Goal: Transaction & Acquisition: Download file/media

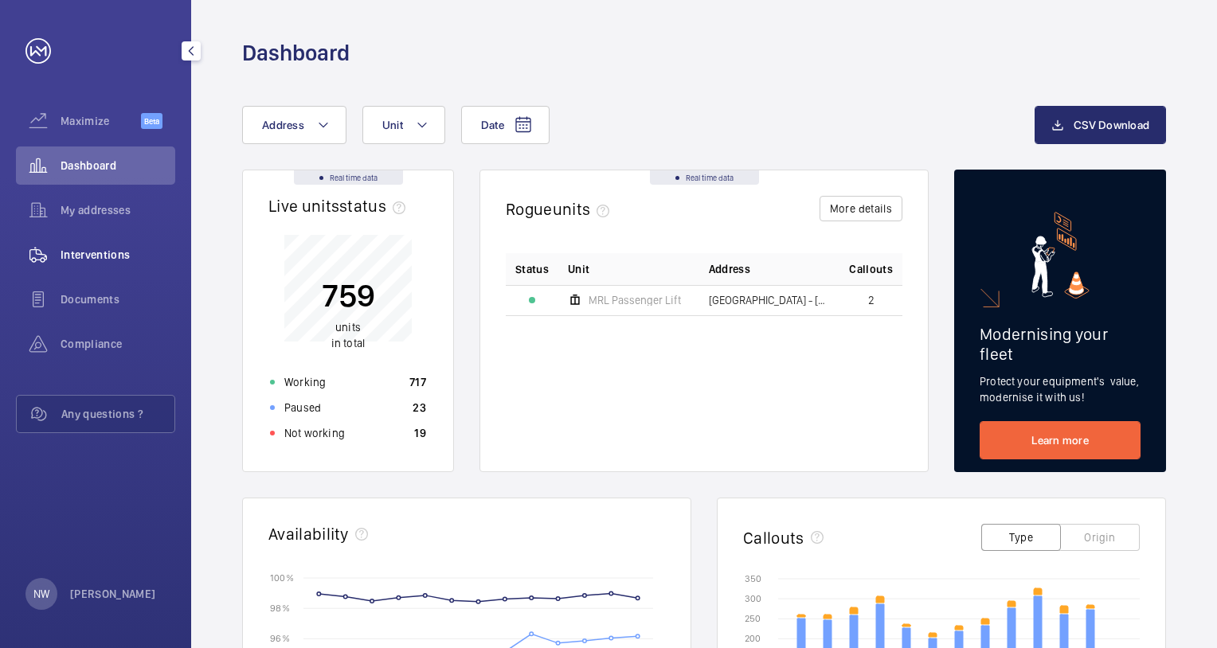
click at [131, 248] on span "Interventions" at bounding box center [118, 255] width 115 height 16
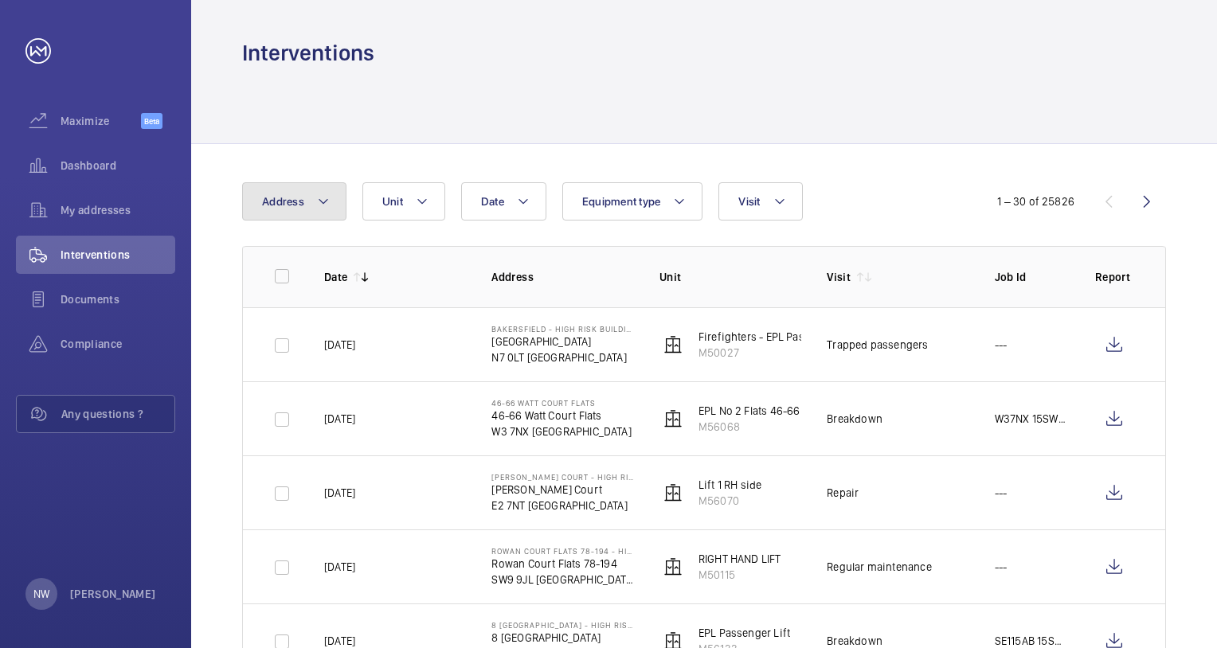
click at [312, 195] on button "Address" at bounding box center [294, 201] width 104 height 38
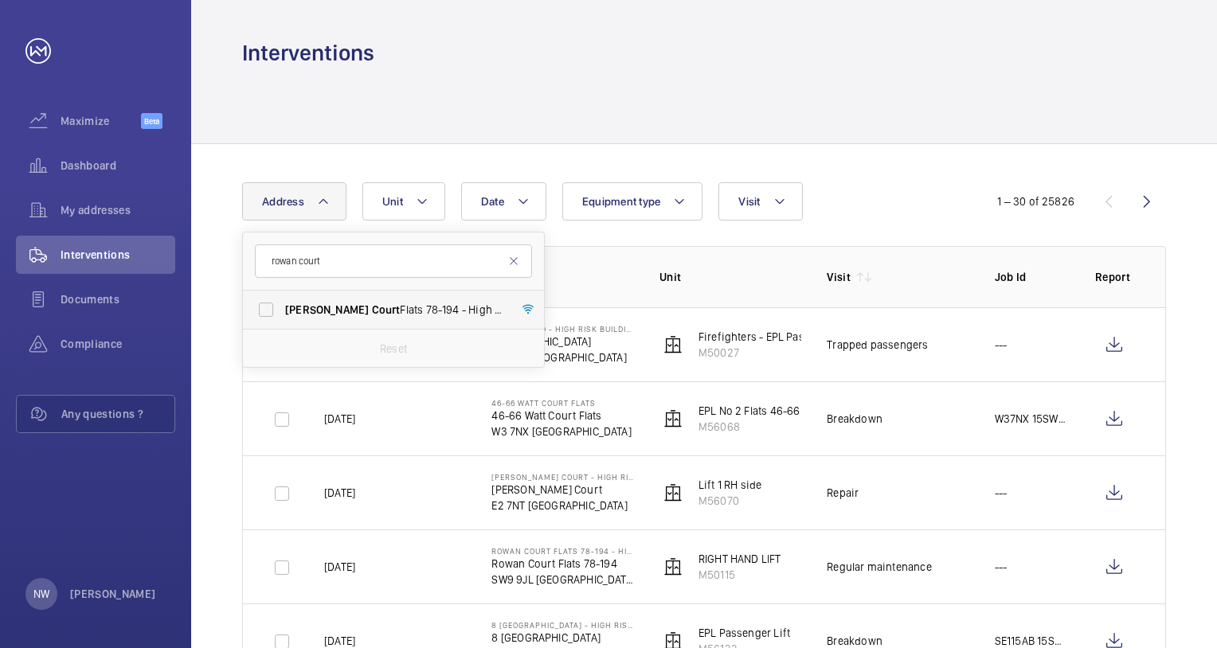
type input "rowan court"
click at [354, 305] on span "Rowan Court Flats [STREET_ADDRESS]" at bounding box center [394, 310] width 219 height 16
click at [282, 305] on input "Rowan Court Flats [STREET_ADDRESS]" at bounding box center [266, 310] width 32 height 32
checkbox input "true"
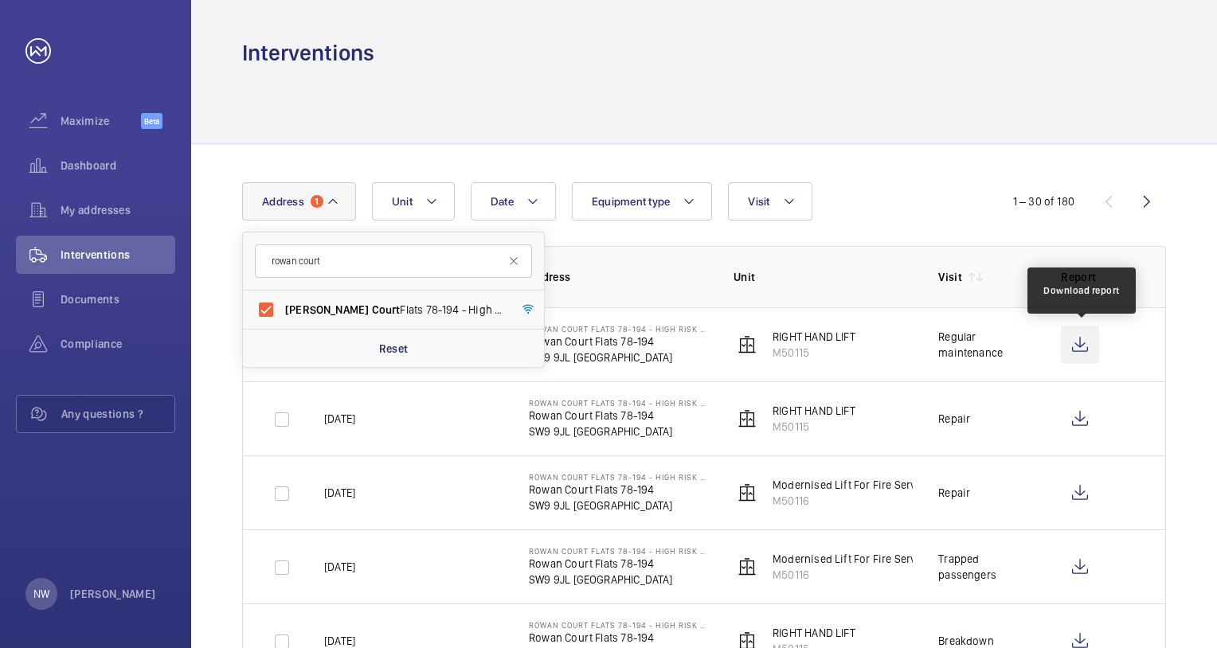
click at [1083, 345] on wm-front-icon-button at bounding box center [1080, 345] width 38 height 38
